Goal: Check status: Check status

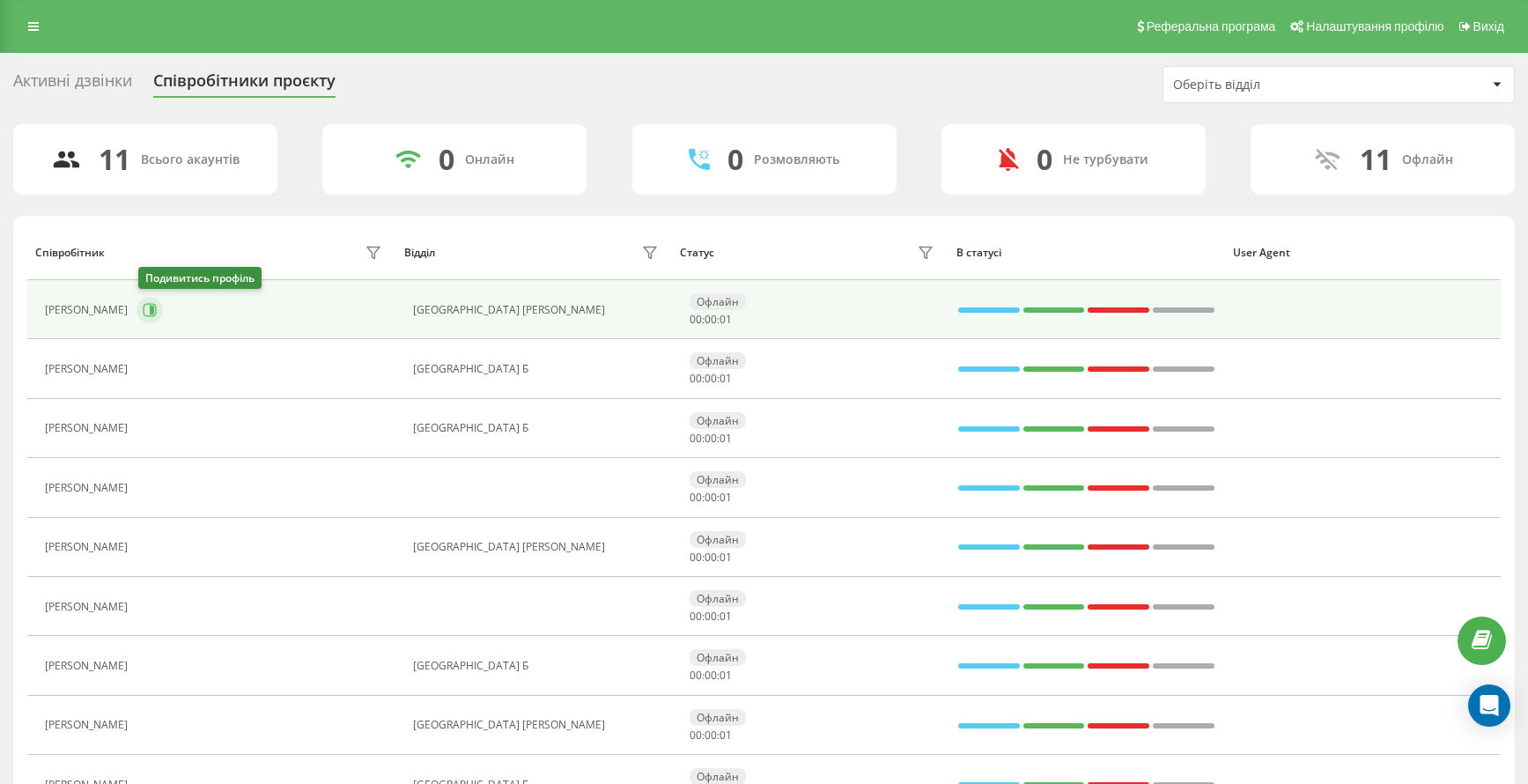
click at [148, 310] on icon at bounding box center [150, 310] width 14 height 14
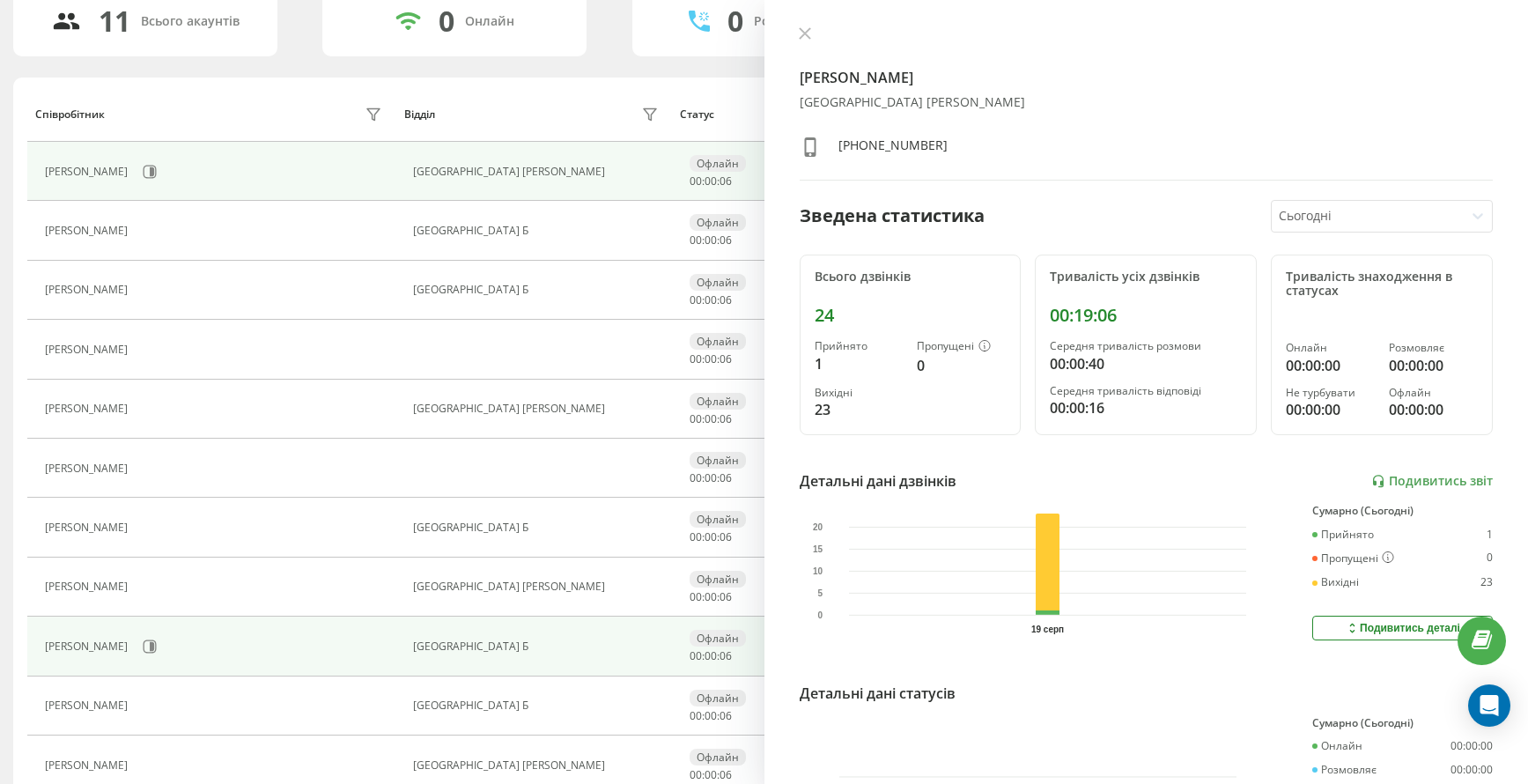
scroll to position [215, 0]
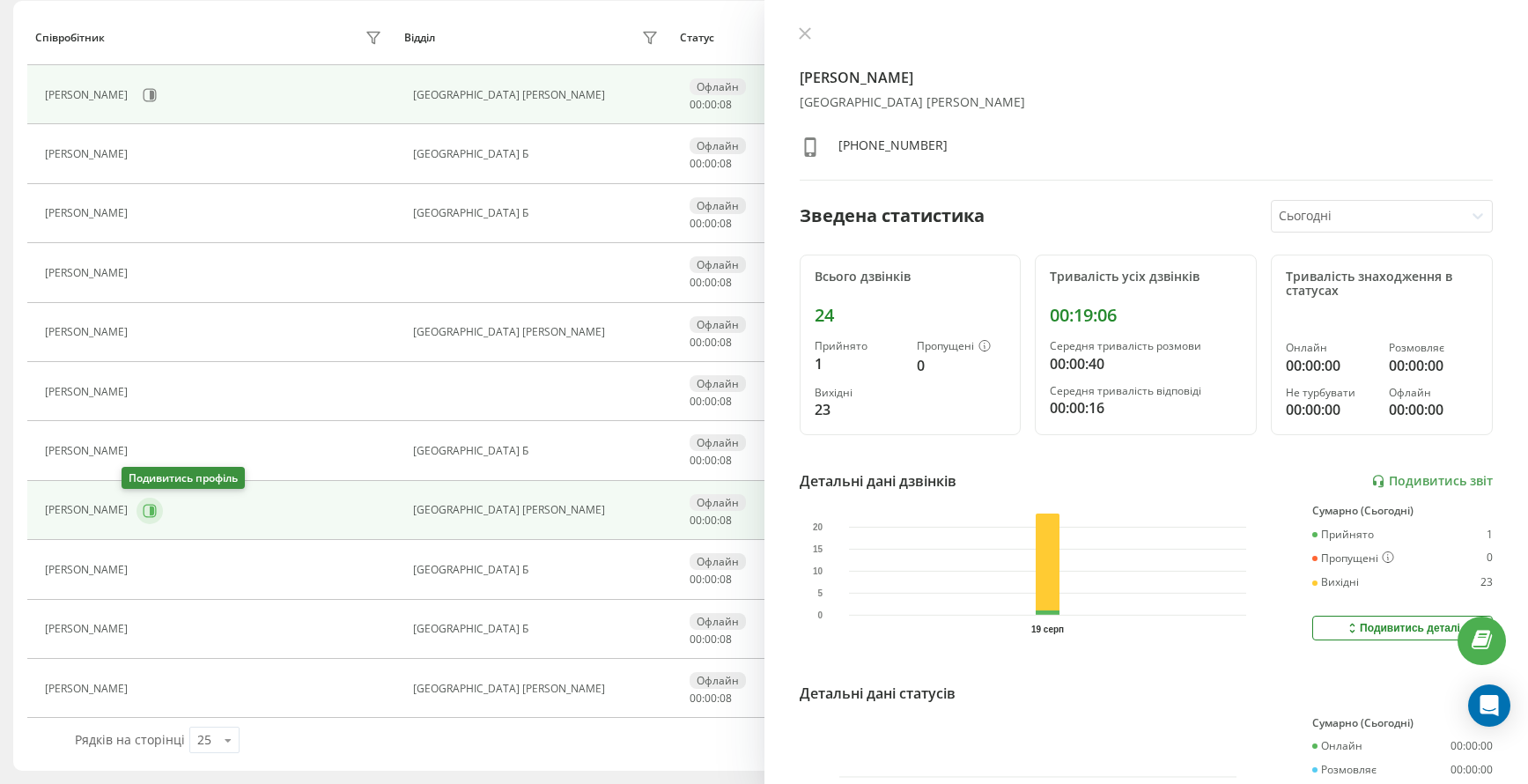
click at [150, 511] on icon at bounding box center [152, 510] width 4 height 9
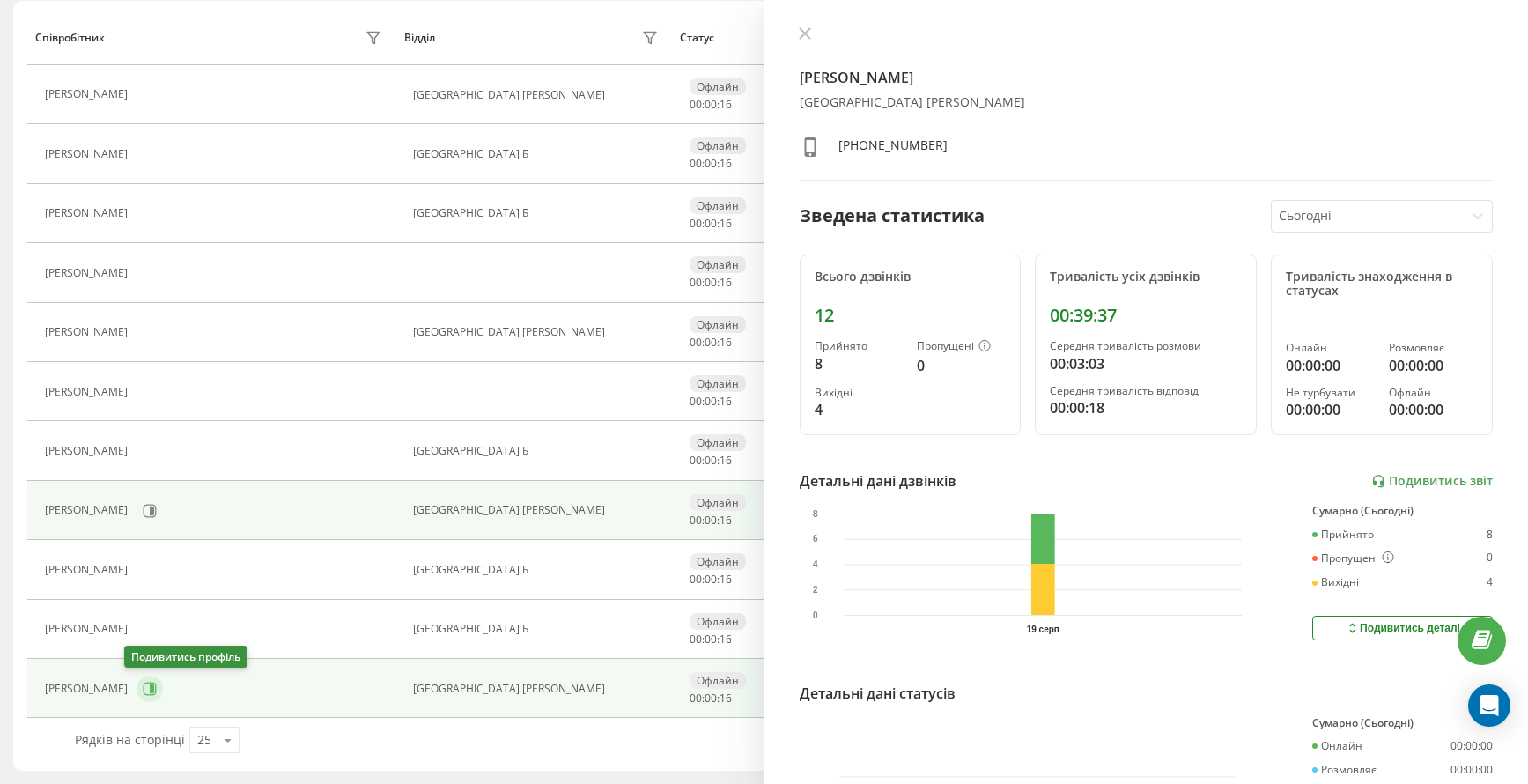
click at [144, 689] on icon at bounding box center [150, 688] width 13 height 13
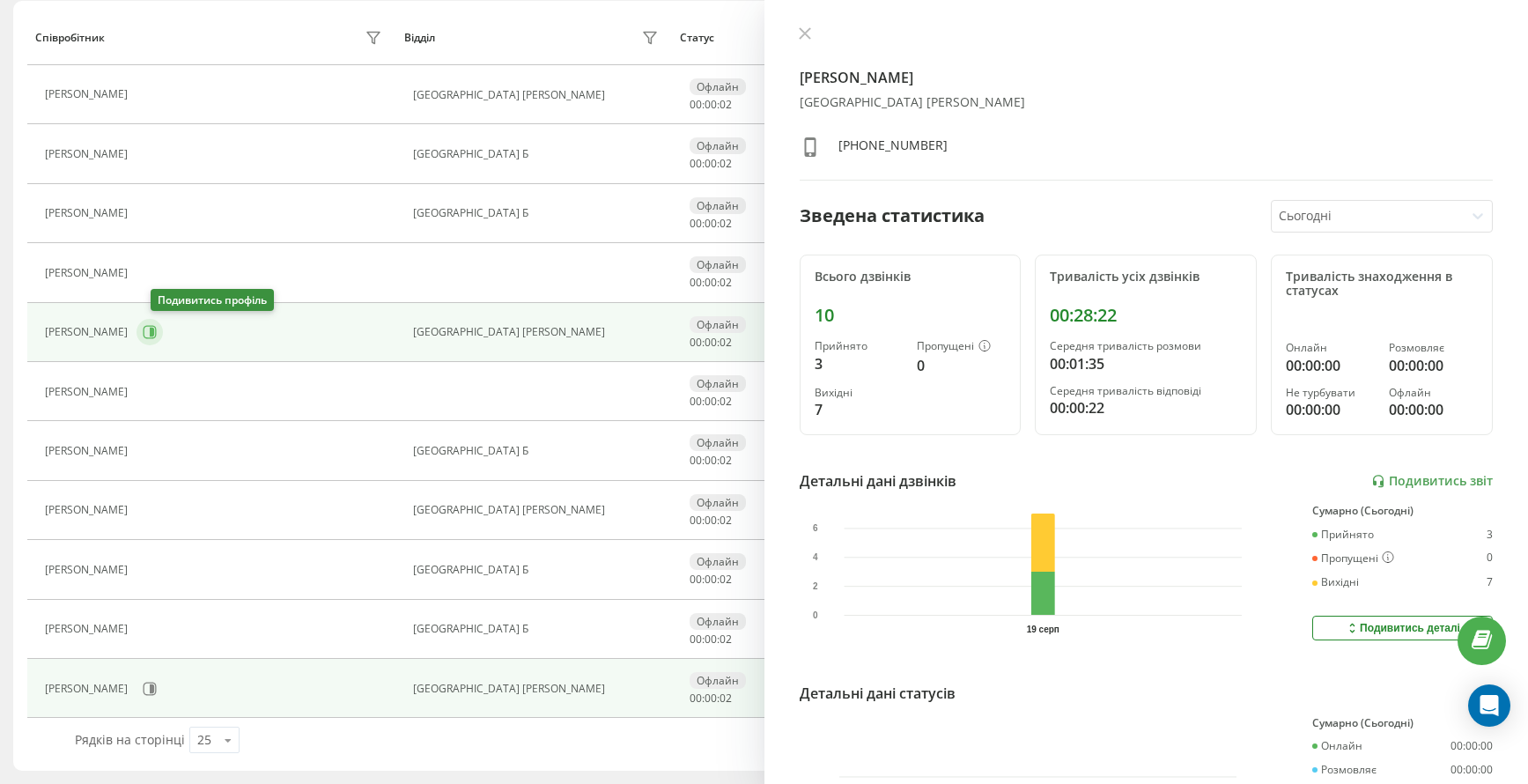
click at [156, 330] on icon at bounding box center [150, 332] width 13 height 13
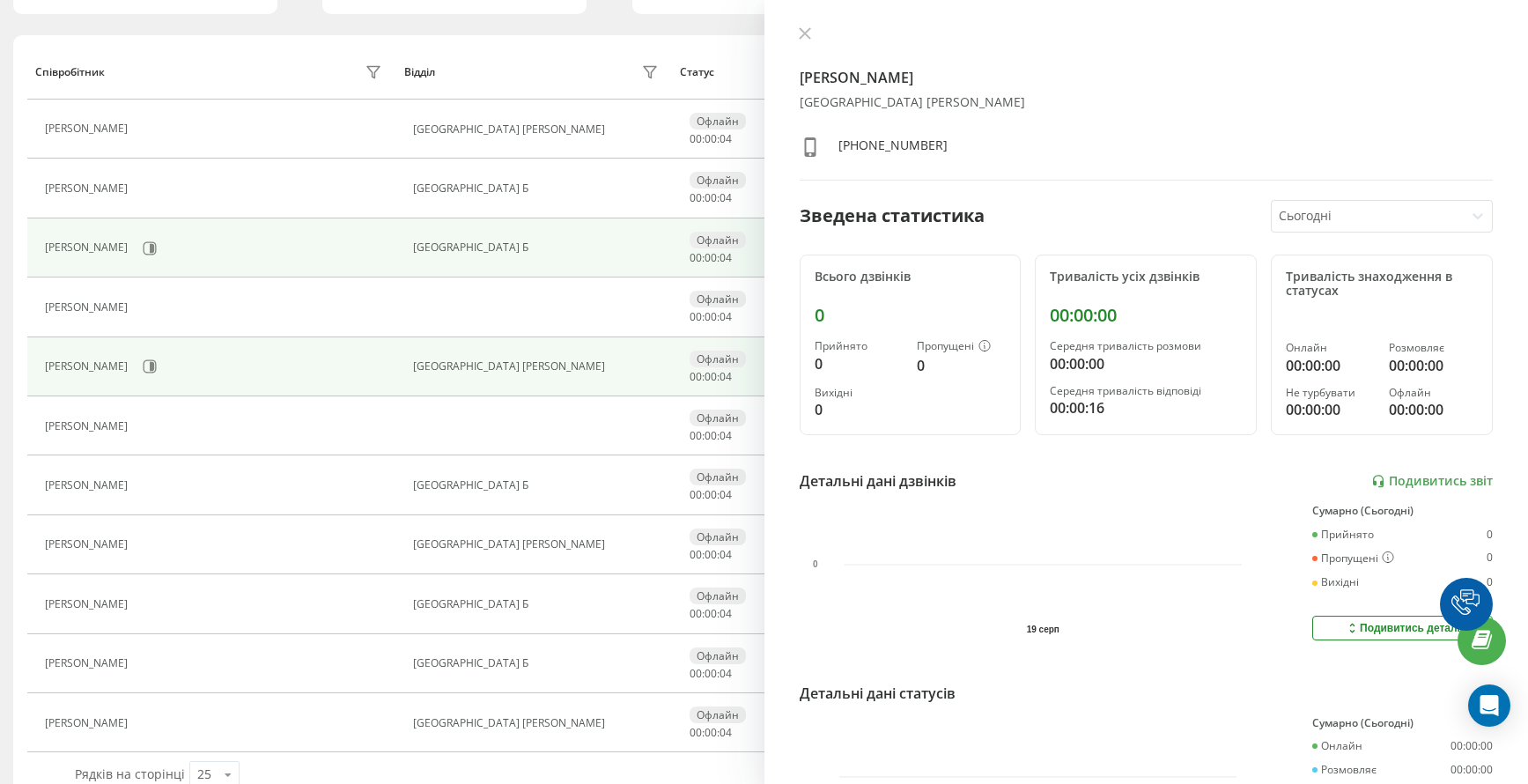
scroll to position [160, 0]
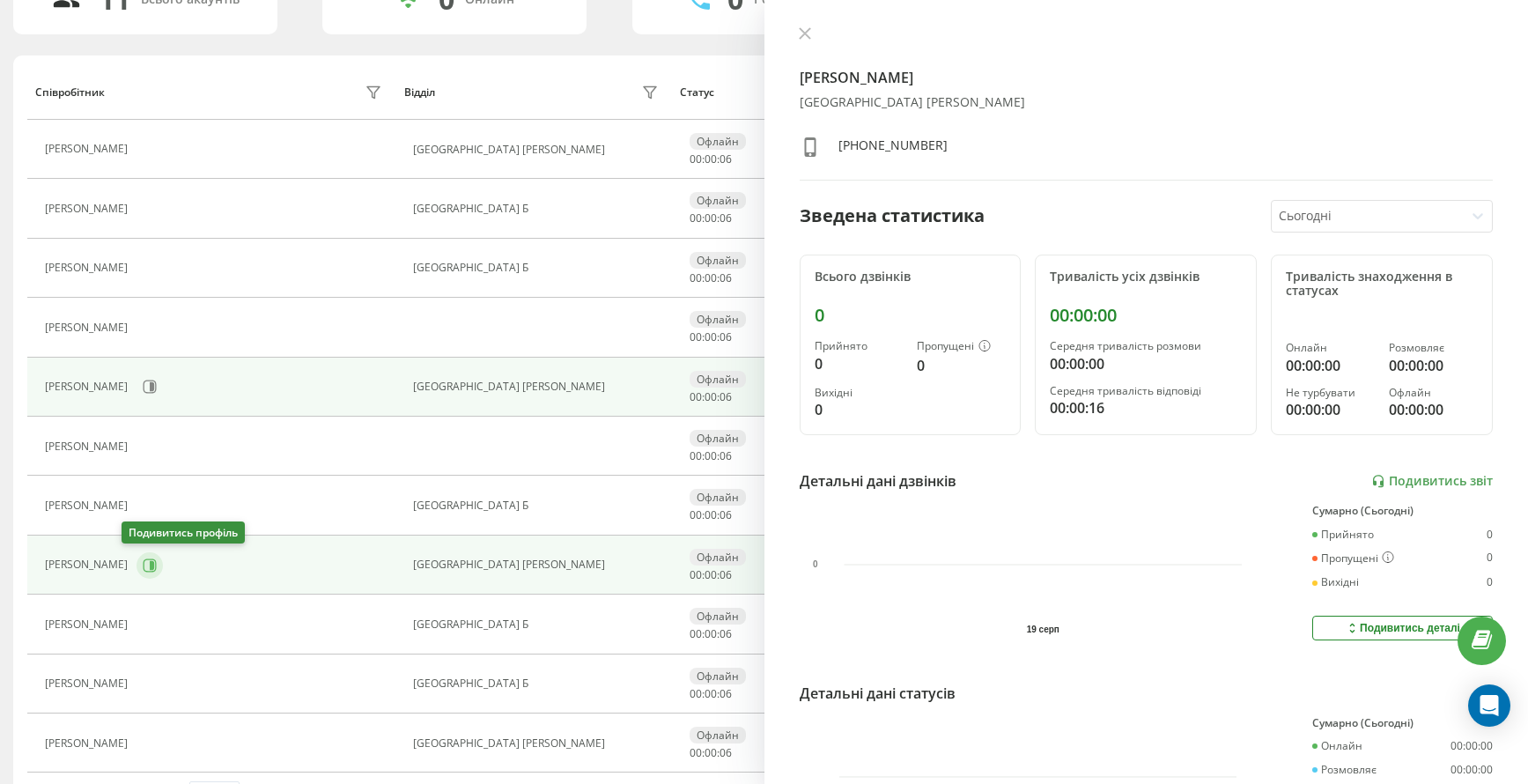
click at [150, 568] on icon at bounding box center [152, 564] width 4 height 9
